Goal: Task Accomplishment & Management: Manage account settings

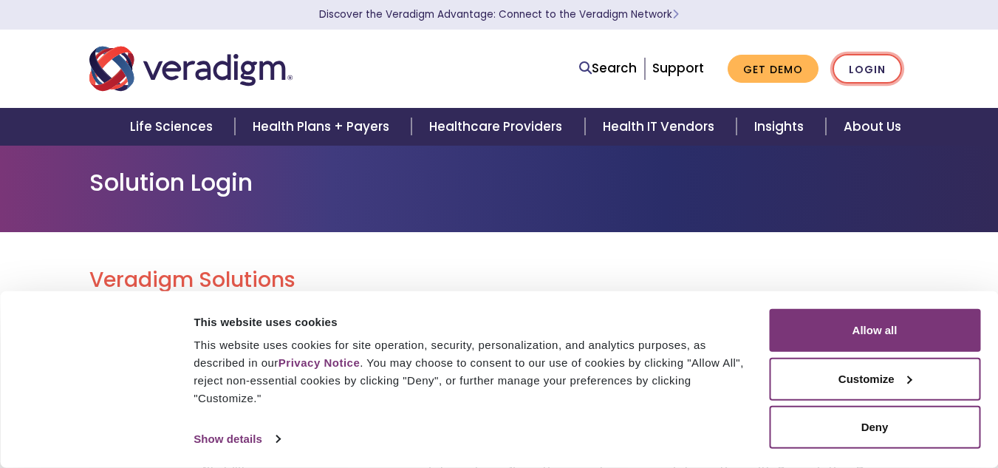
click at [863, 59] on link "Login" at bounding box center [867, 69] width 69 height 30
click at [850, 75] on link "Login" at bounding box center [867, 69] width 69 height 30
